Goal: Book appointment/travel/reservation

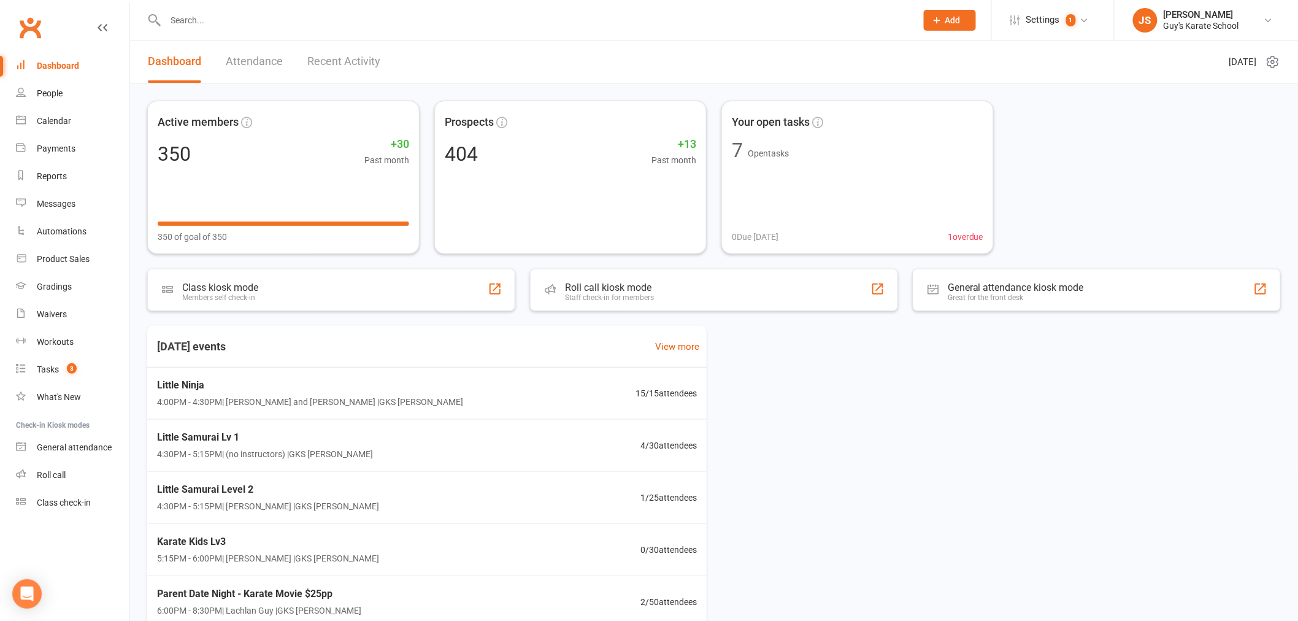
click at [724, 19] on input "text" at bounding box center [535, 20] width 746 height 17
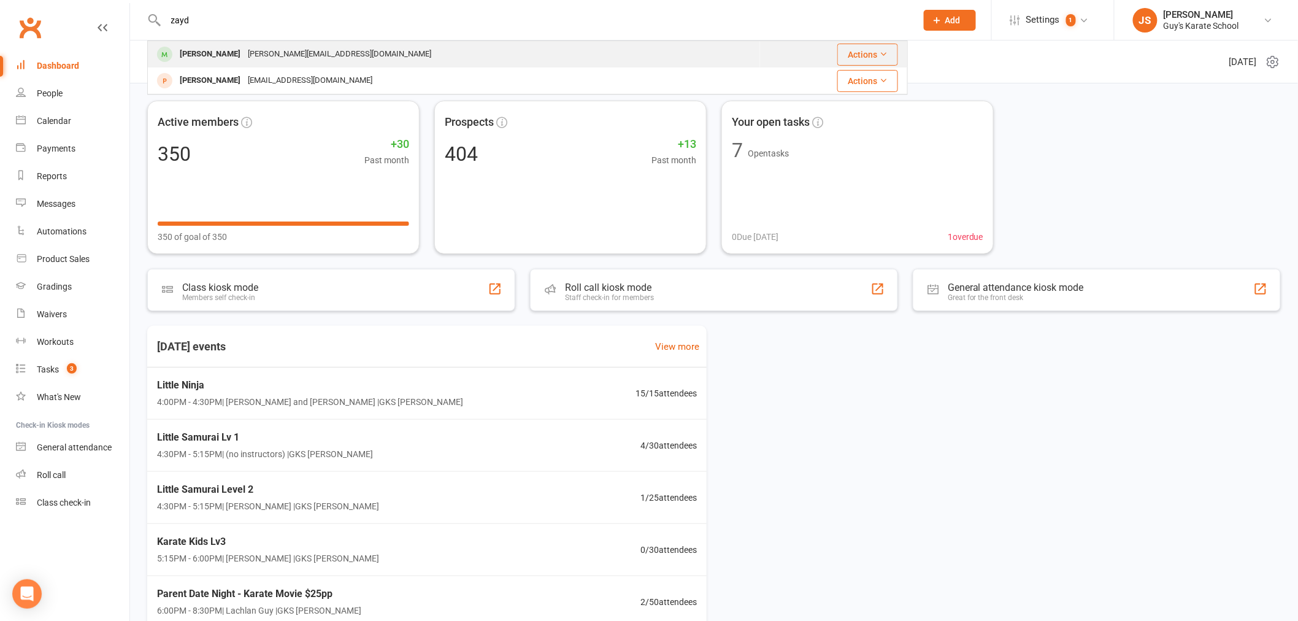
type input "zayd"
click at [361, 56] on div "Zaydan Bailey [EMAIL_ADDRESS][DOMAIN_NAME]" at bounding box center [453, 54] width 611 height 25
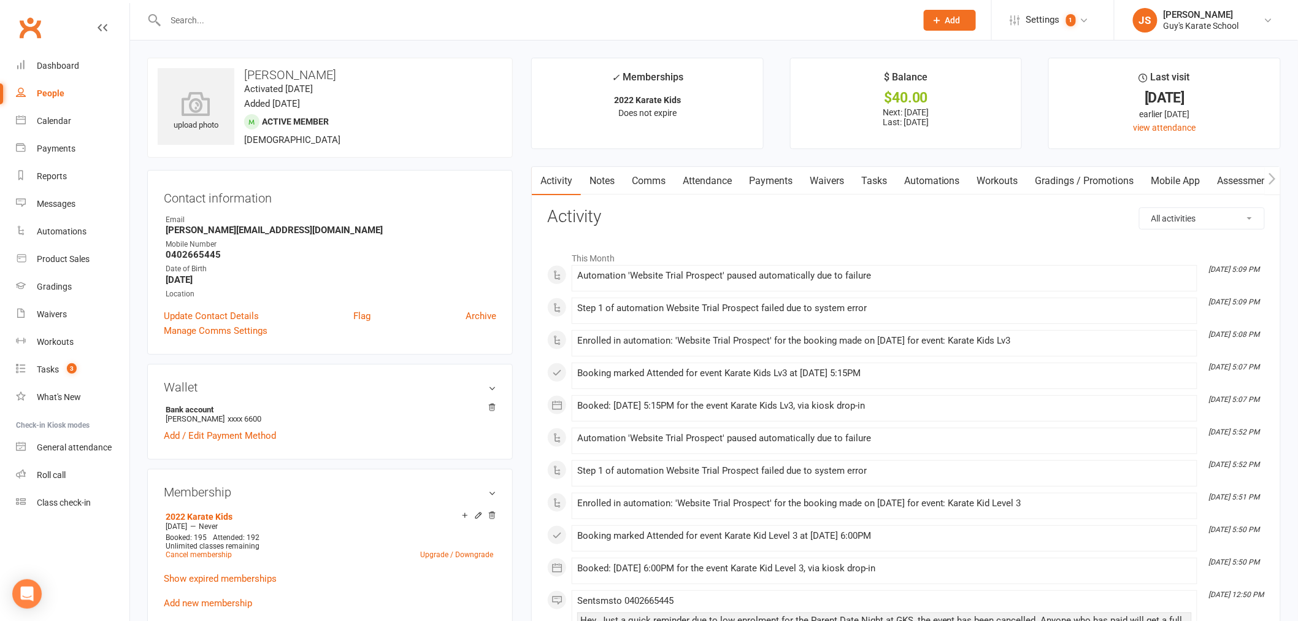
click at [789, 177] on link "Payments" at bounding box center [770, 181] width 61 height 28
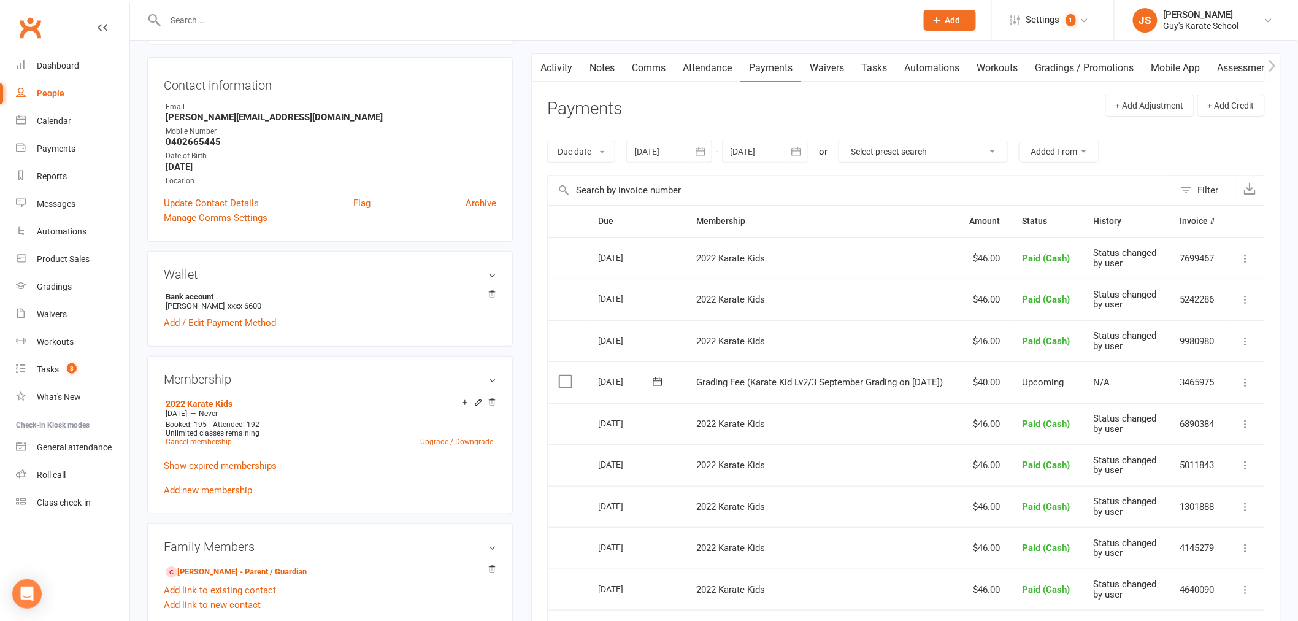
scroll to position [136, 0]
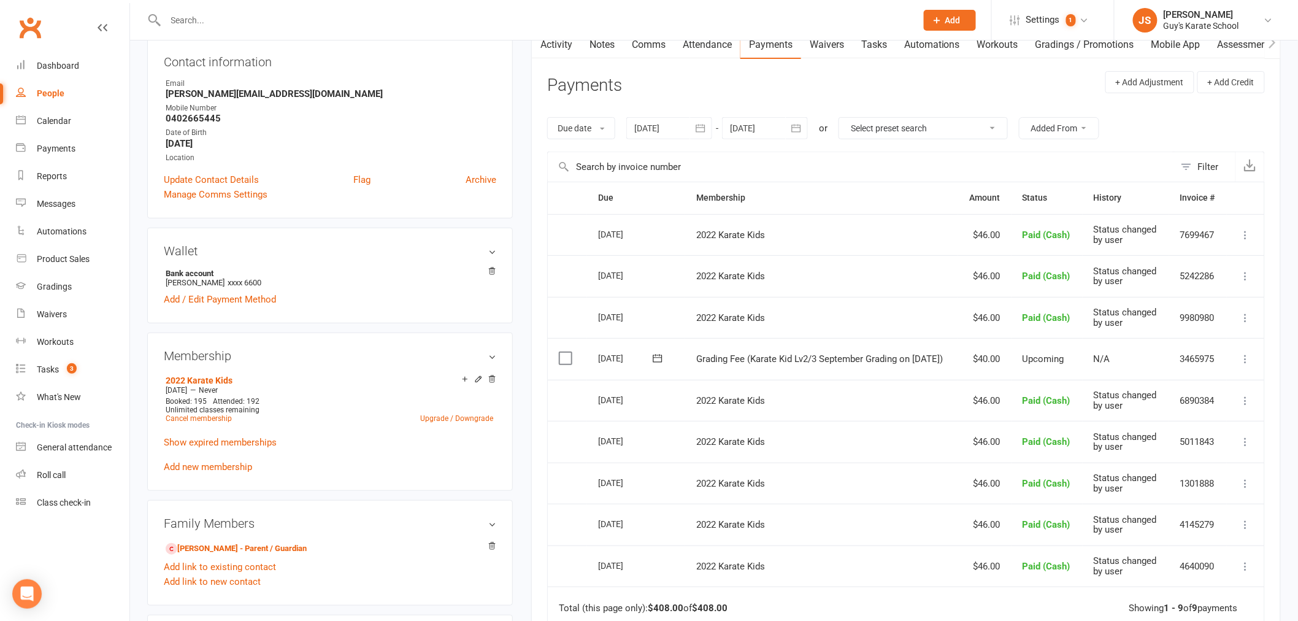
click at [1244, 365] on icon at bounding box center [1246, 359] width 12 height 12
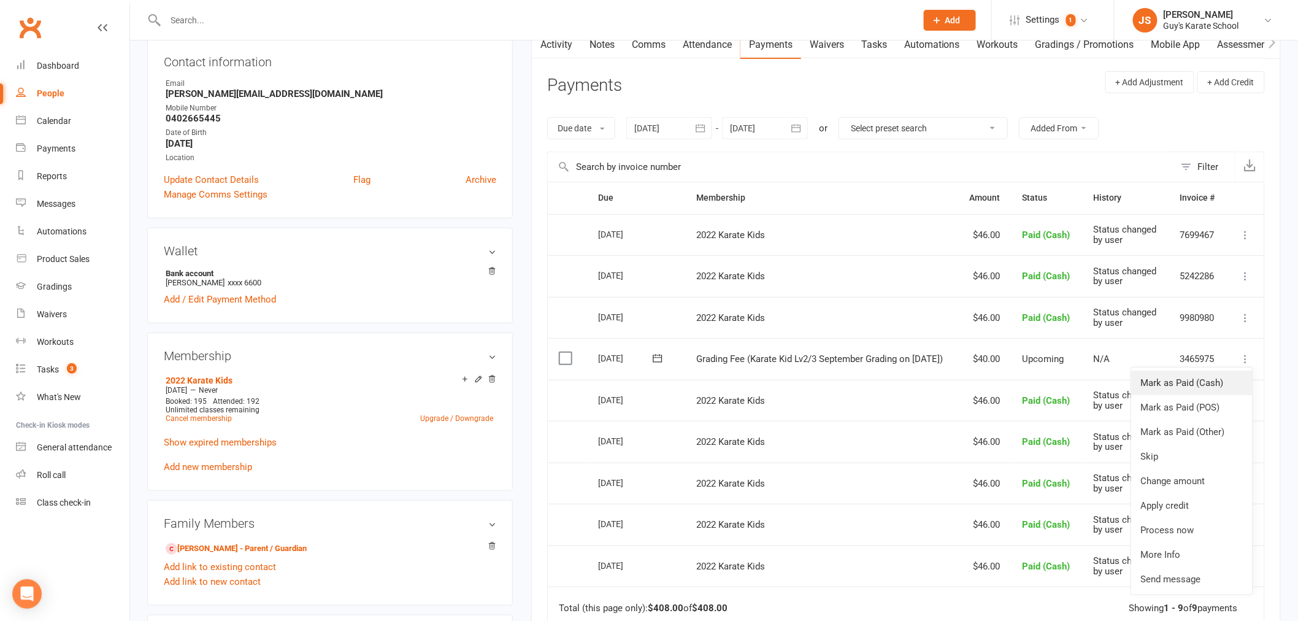
click at [1218, 395] on link "Mark as Paid (Cash)" at bounding box center [1191, 383] width 121 height 25
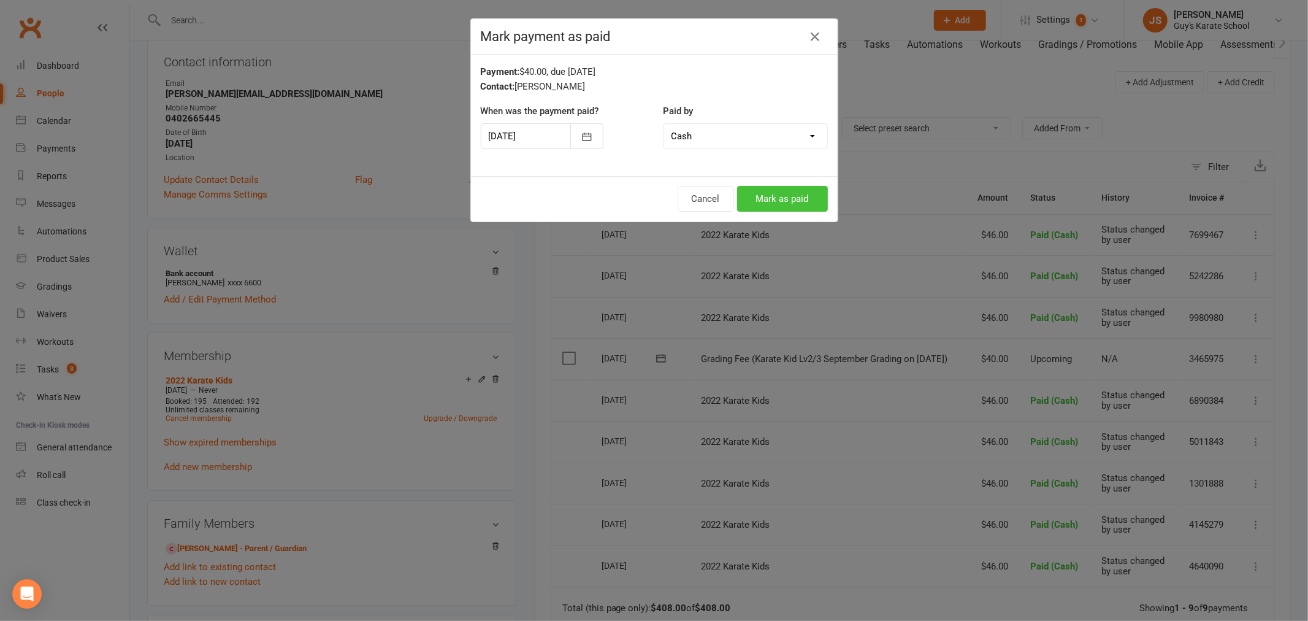
click at [804, 202] on button "Mark as paid" at bounding box center [782, 199] width 91 height 26
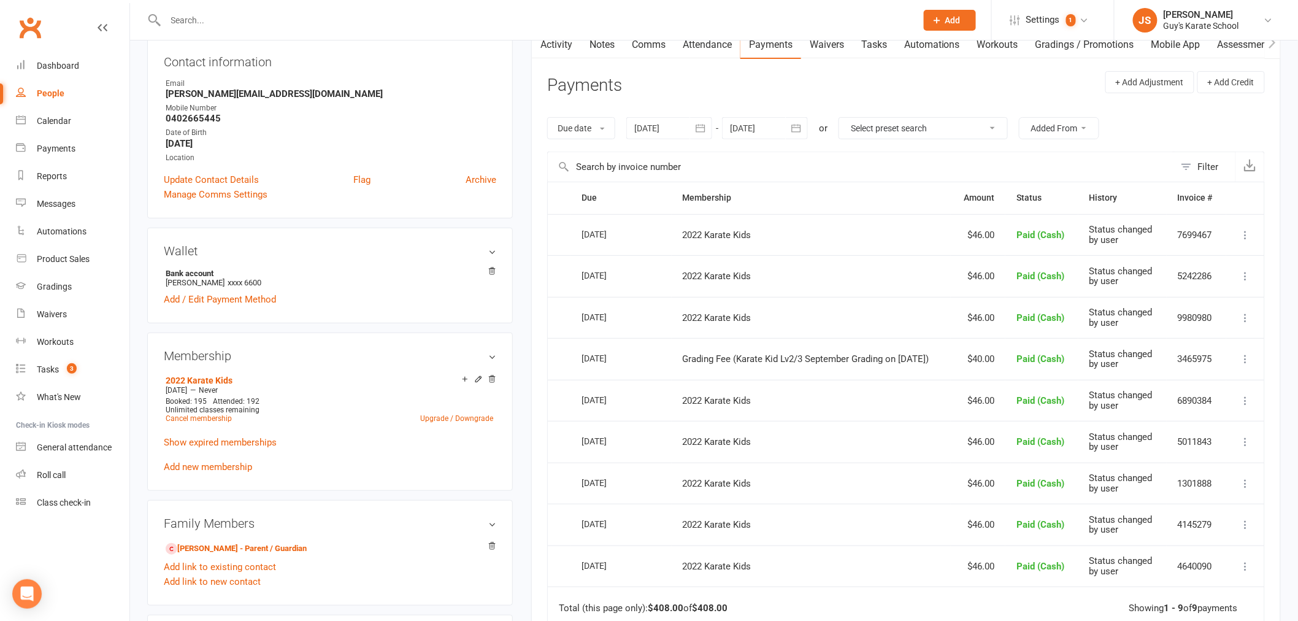
scroll to position [0, 0]
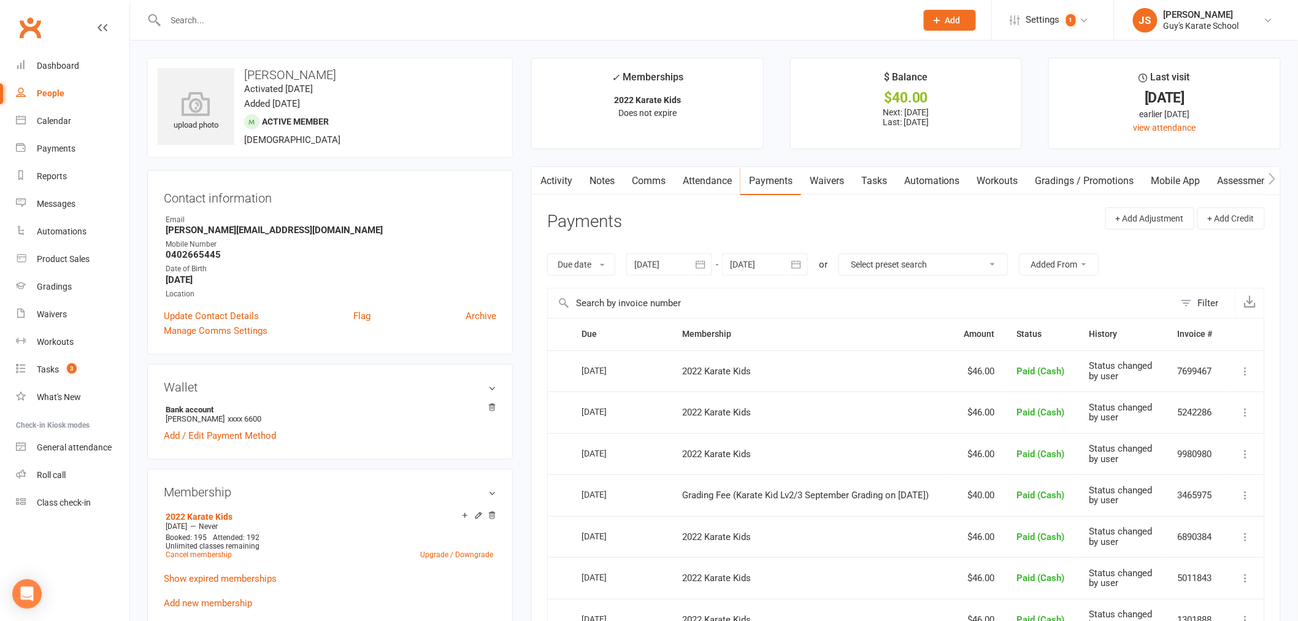
click at [1034, 102] on ul "✓ Memberships 2022 Karate Kids Does not expire $ Balance $40.00 Next: [DATE] La…" at bounding box center [906, 103] width 750 height 91
click at [66, 69] on div "Dashboard" at bounding box center [58, 66] width 42 height 10
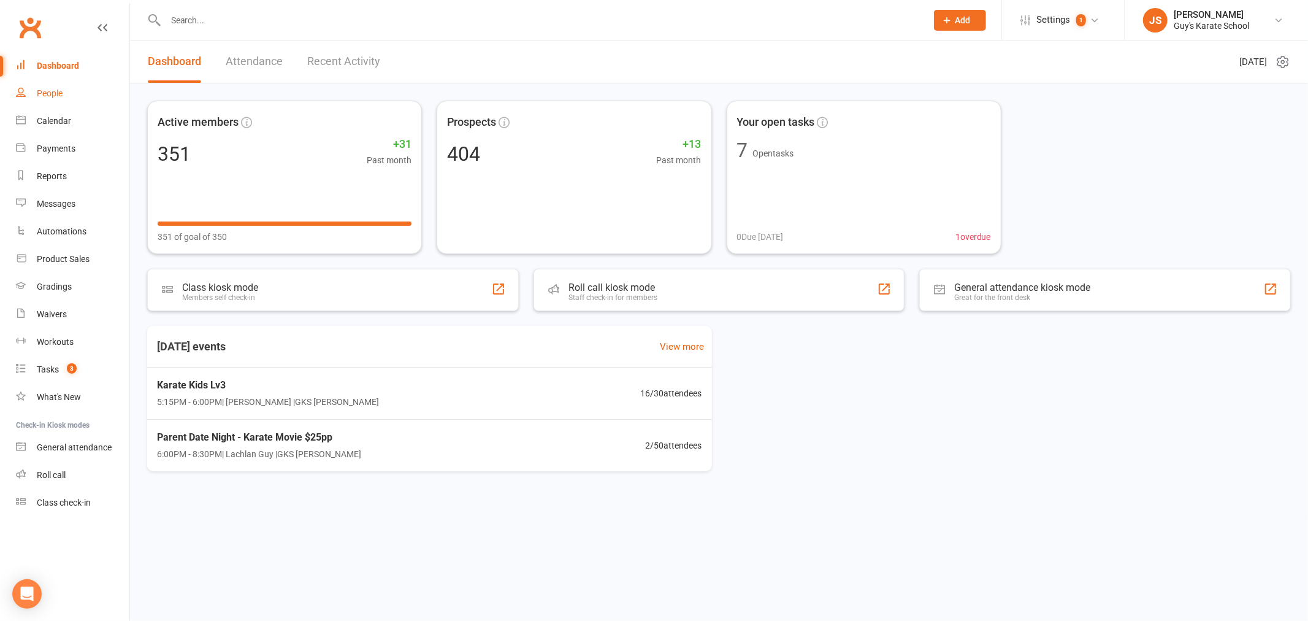
click at [59, 92] on div "People" at bounding box center [50, 93] width 26 height 10
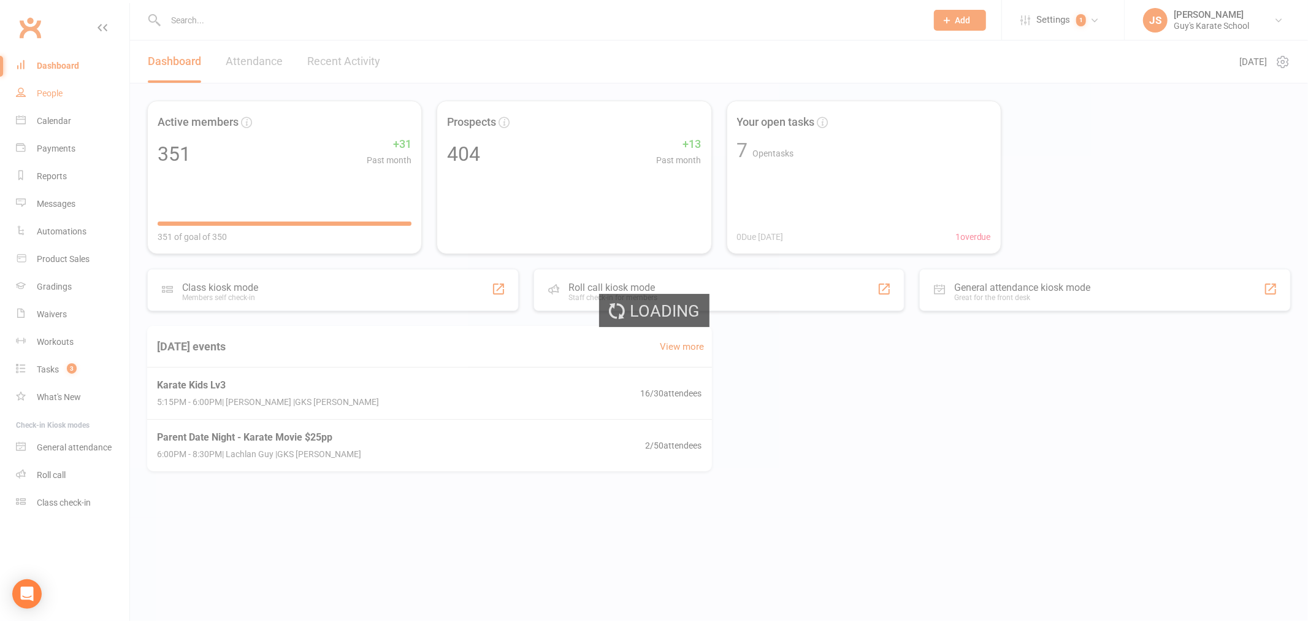
select select "100"
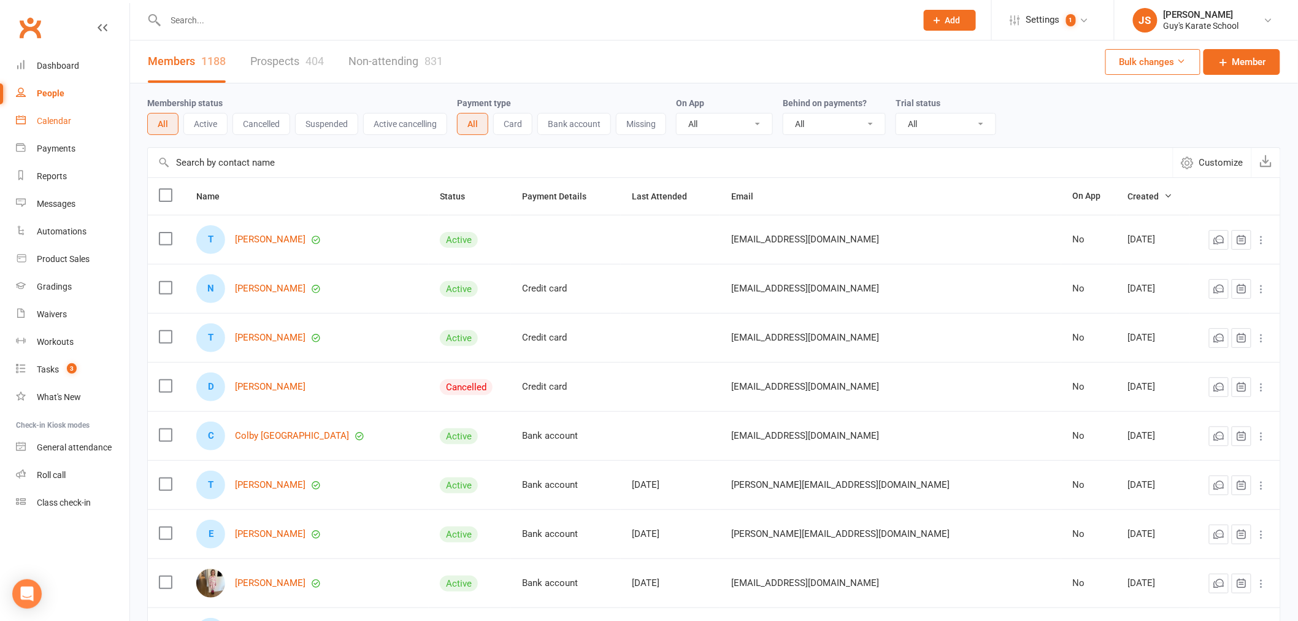
click at [64, 123] on div "Calendar" at bounding box center [54, 121] width 34 height 10
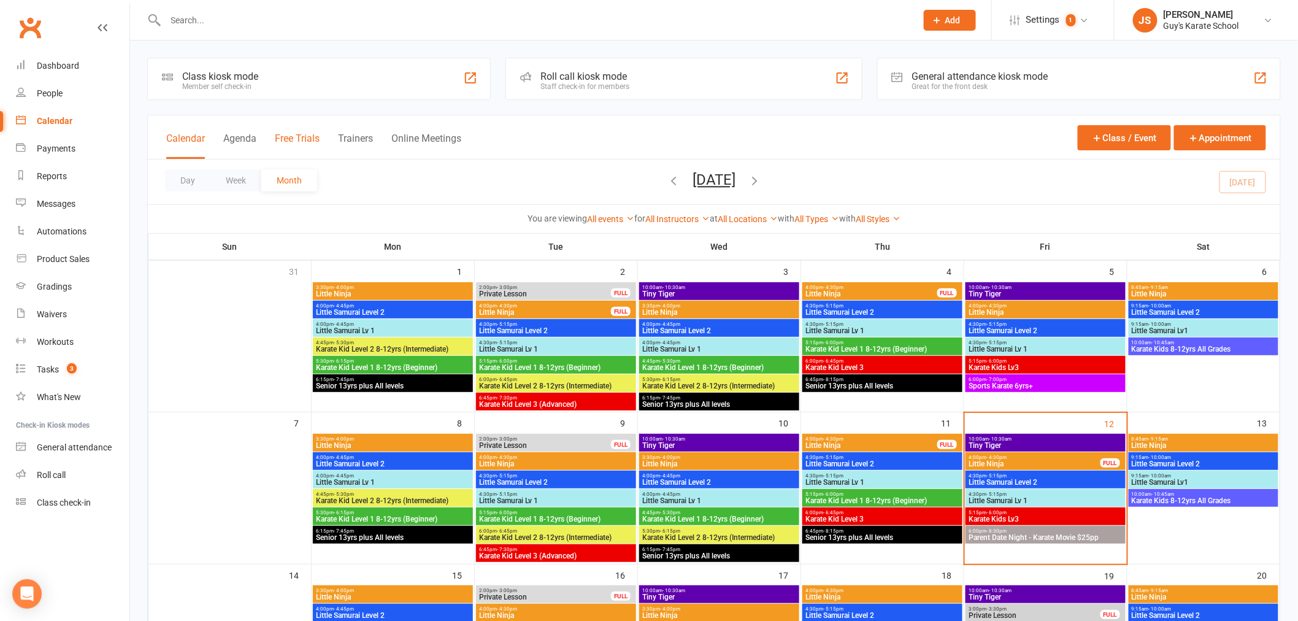
click at [293, 136] on button "Free Trials" at bounding box center [297, 146] width 45 height 26
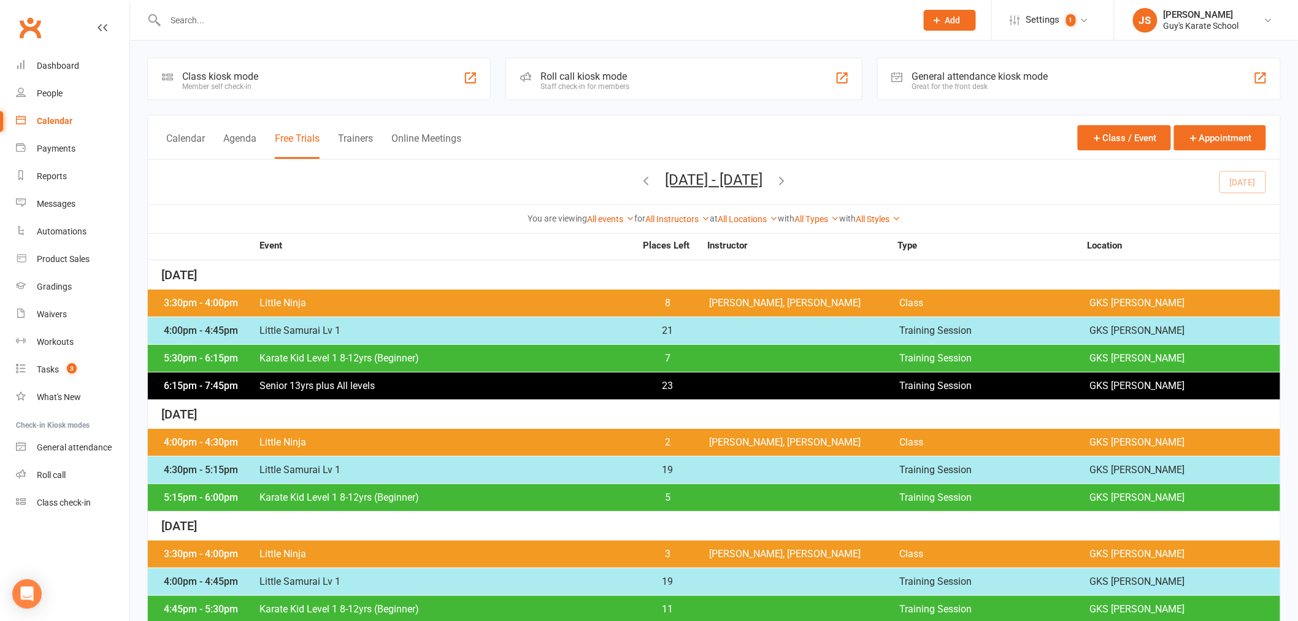
click at [789, 178] on icon "button" at bounding box center [781, 180] width 13 height 13
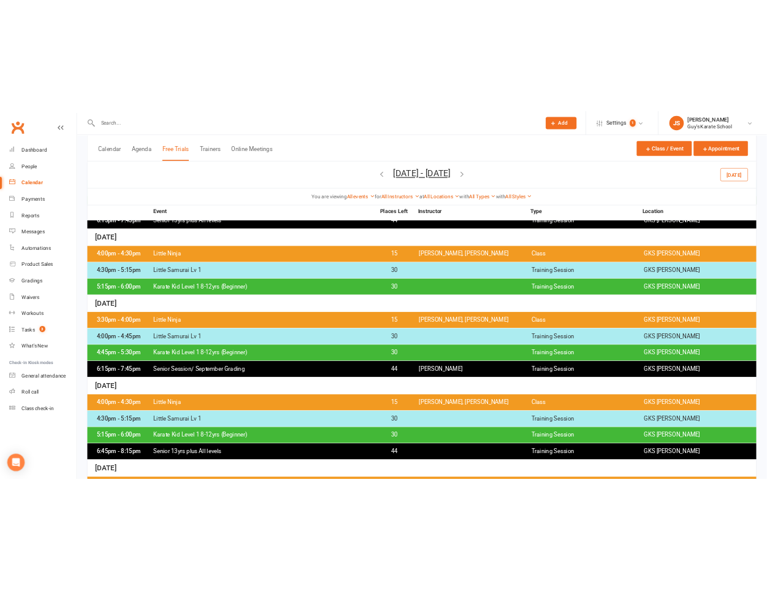
scroll to position [204, 0]
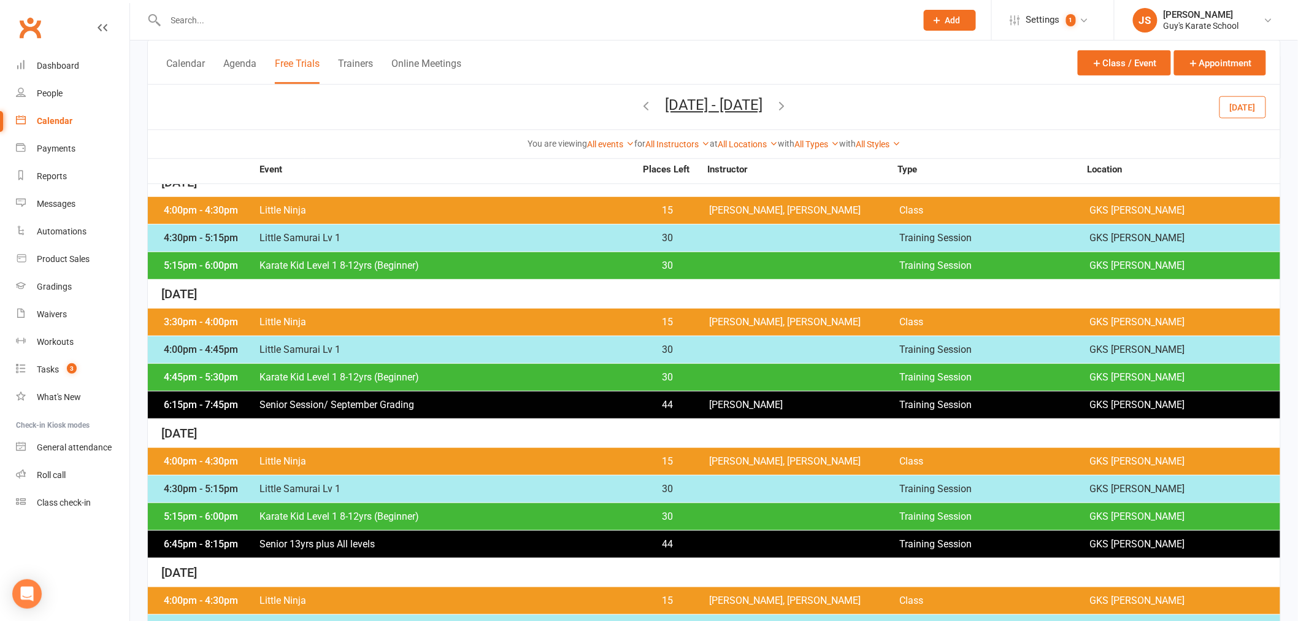
click at [310, 490] on span "Little Samurai Lv 1" at bounding box center [447, 489] width 377 height 10
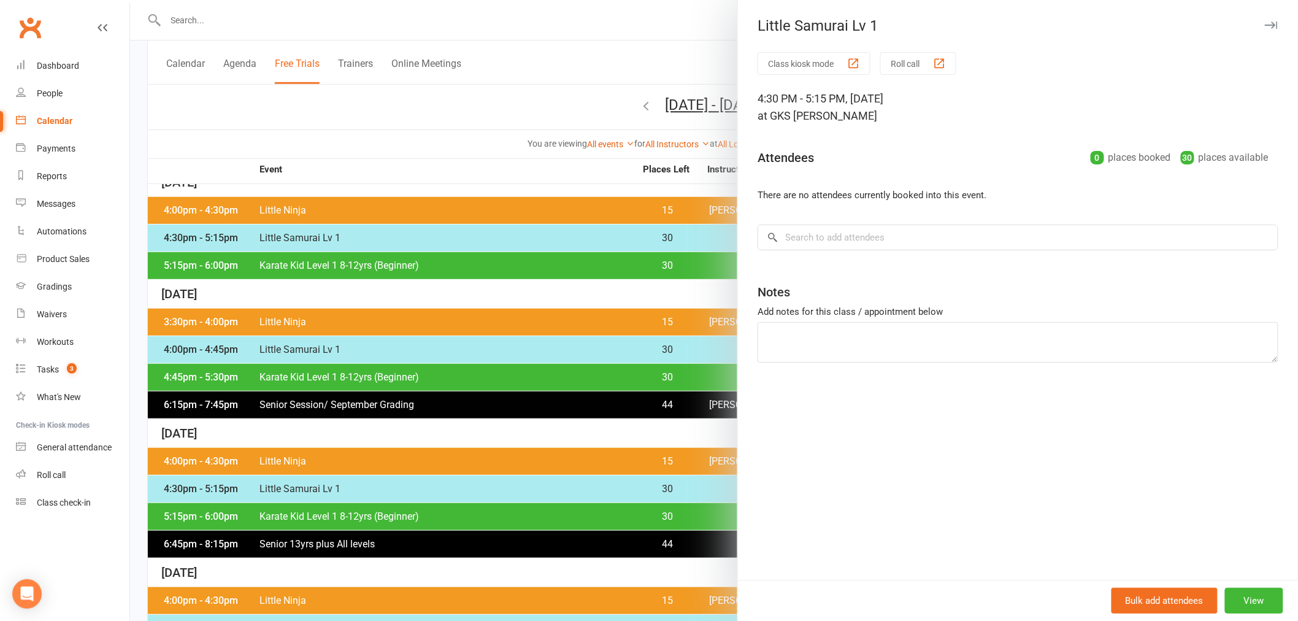
click at [1237, 66] on div "Class kiosk mode Roll call" at bounding box center [1018, 63] width 521 height 23
click at [983, 228] on input "search" at bounding box center [1018, 238] width 521 height 26
click at [985, 231] on input "search" at bounding box center [1018, 238] width 521 height 26
click at [985, 228] on input "search" at bounding box center [1018, 238] width 521 height 26
click at [977, 244] on input "search" at bounding box center [1018, 238] width 521 height 26
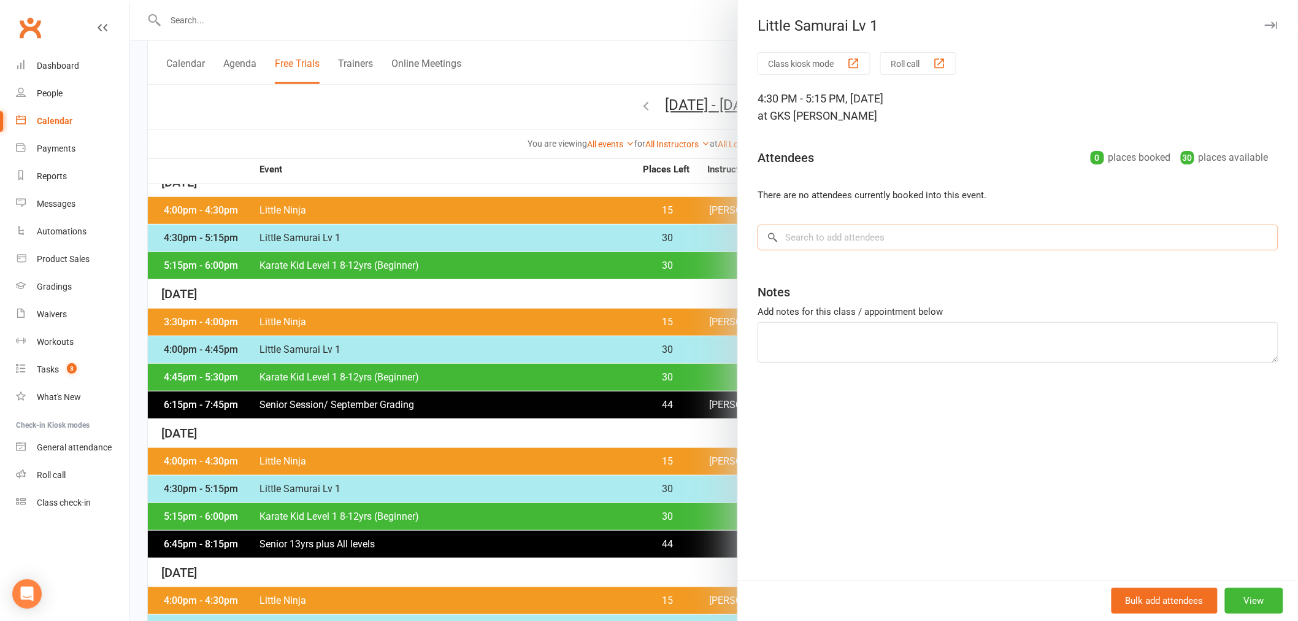
click at [983, 236] on input "search" at bounding box center [1018, 238] width 521 height 26
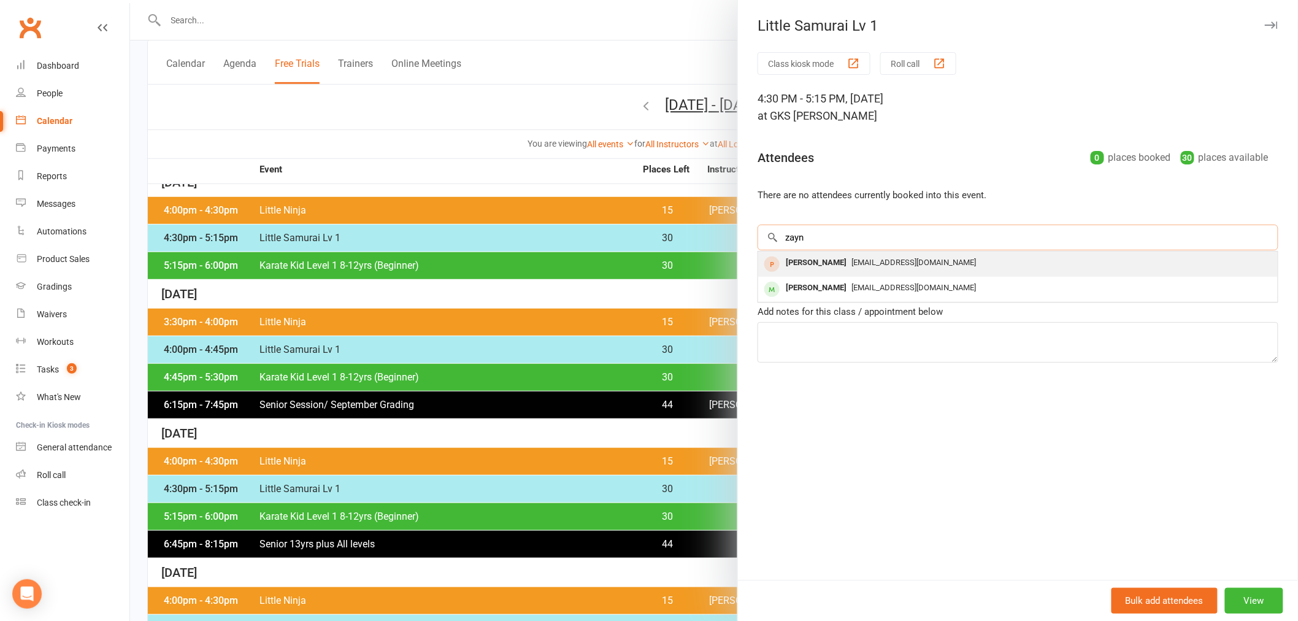
type input "zayn"
click at [958, 261] on div "[EMAIL_ADDRESS][DOMAIN_NAME]" at bounding box center [1018, 263] width 510 height 18
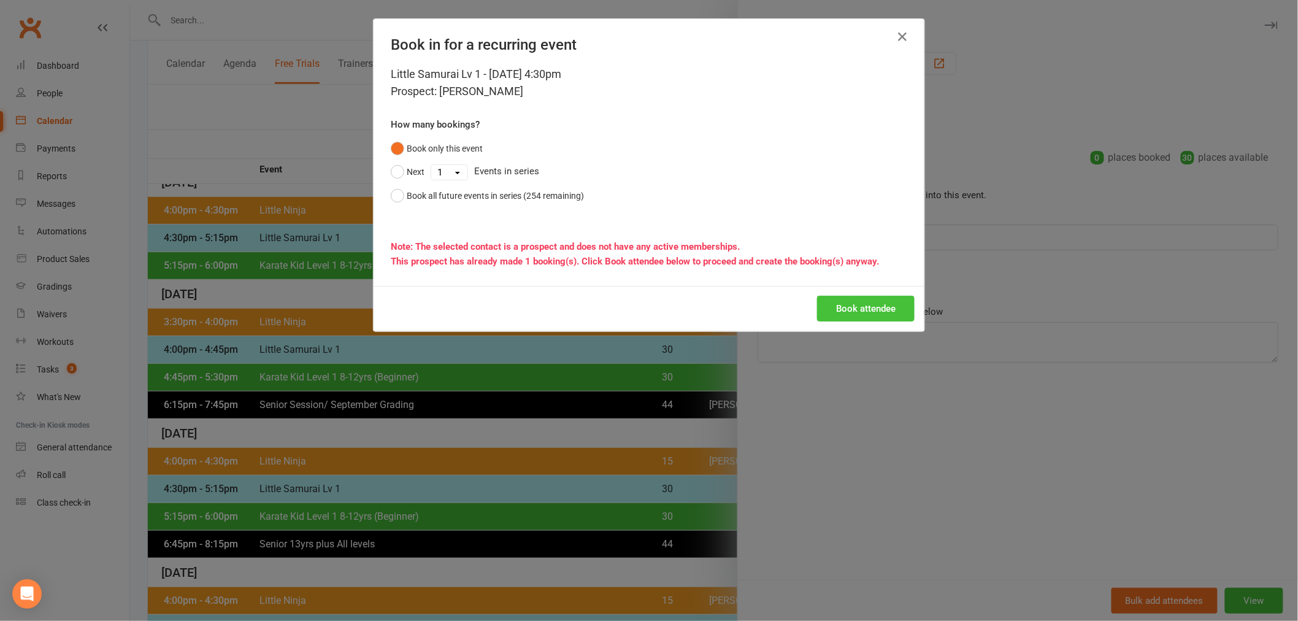
click at [835, 307] on button "Book attendee" at bounding box center [866, 309] width 98 height 26
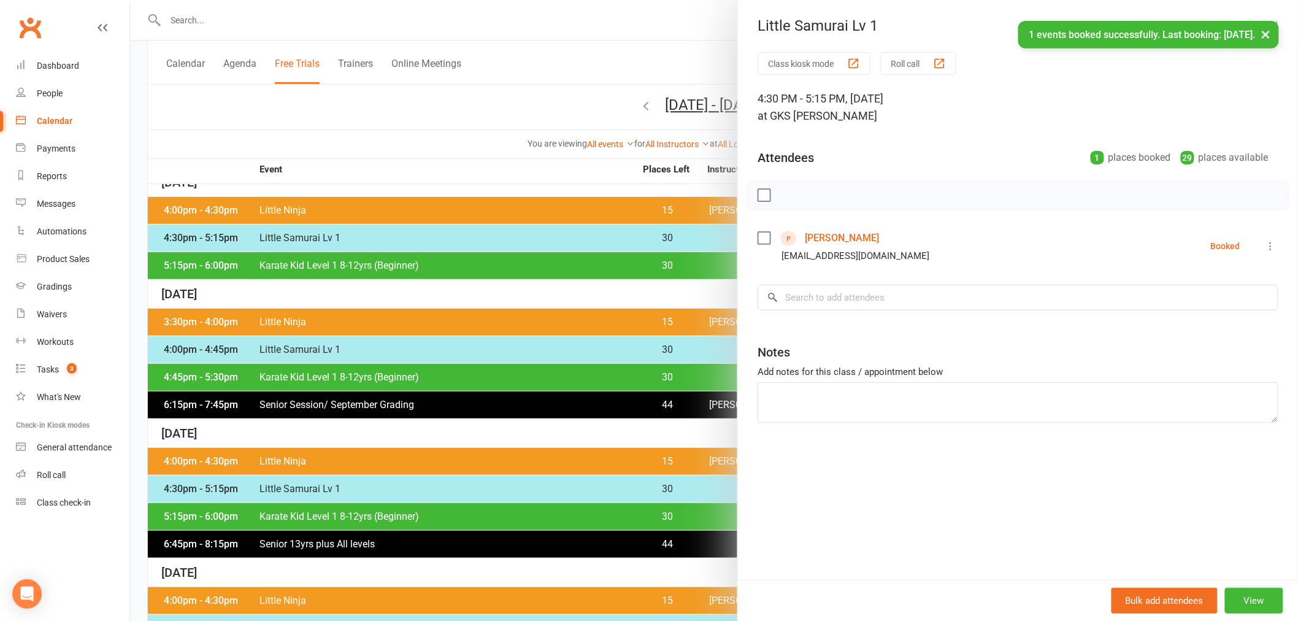
click at [1264, 34] on button "×" at bounding box center [1266, 34] width 22 height 26
